Goal: Navigation & Orientation: Find specific page/section

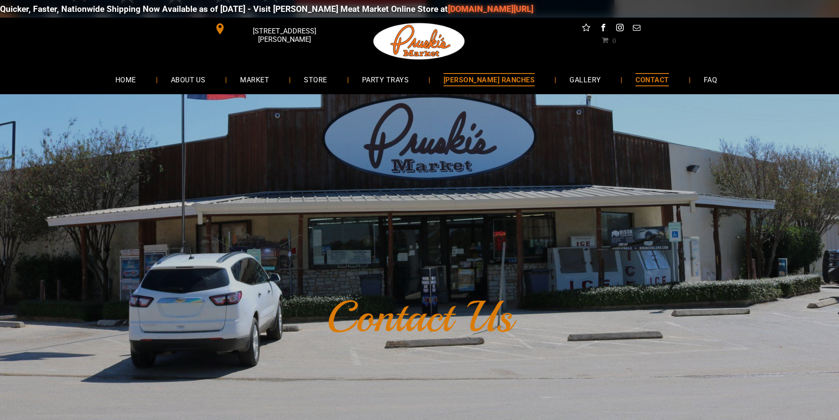
click at [464, 88] on link "[PERSON_NAME] RANCHES" at bounding box center [489, 79] width 118 height 23
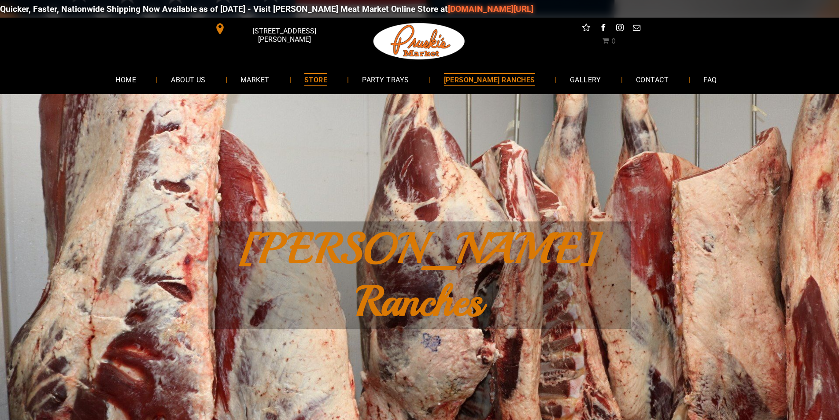
click at [340, 74] on link "STORE" at bounding box center [315, 79] width 49 height 23
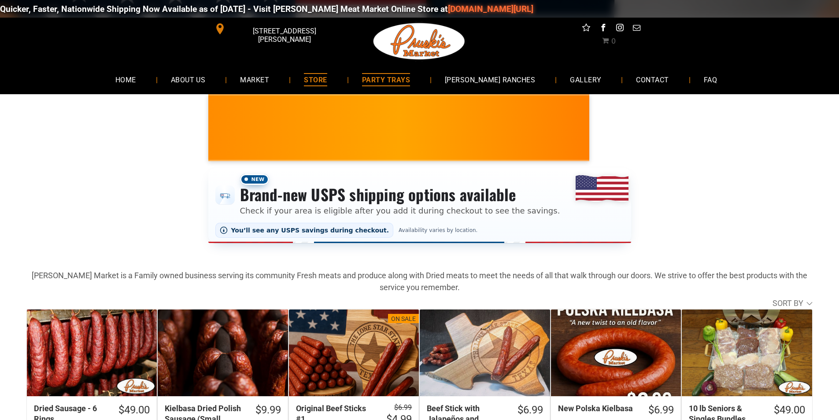
click at [423, 81] on link "PARTY TRAYS" at bounding box center [386, 79] width 74 height 23
